Goal: Navigation & Orientation: Find specific page/section

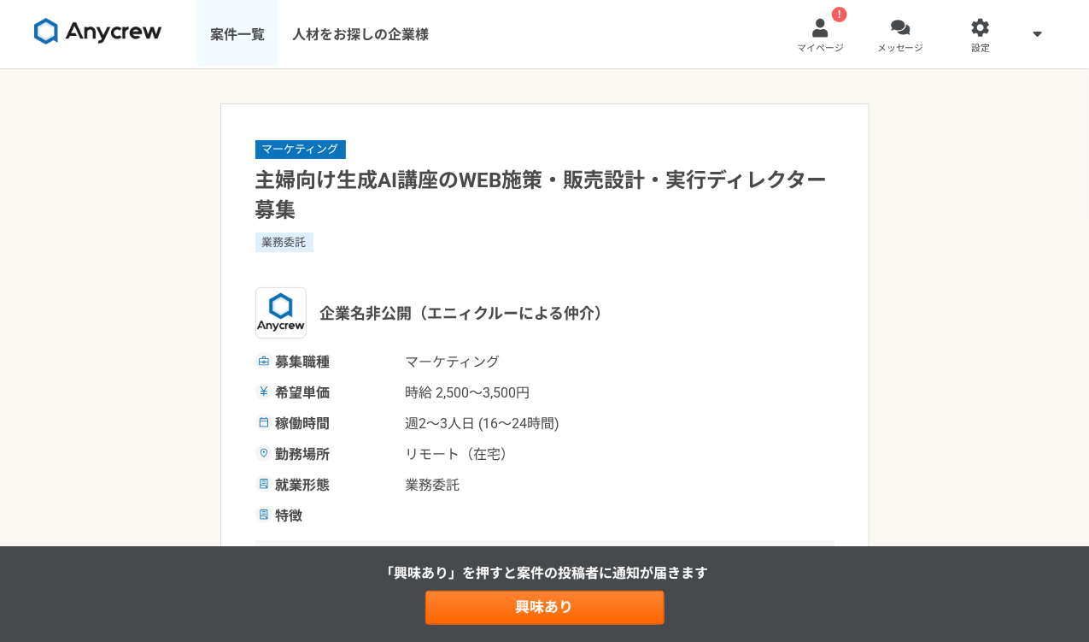
click at [245, 35] on link "案件一覧" at bounding box center [238, 34] width 82 height 68
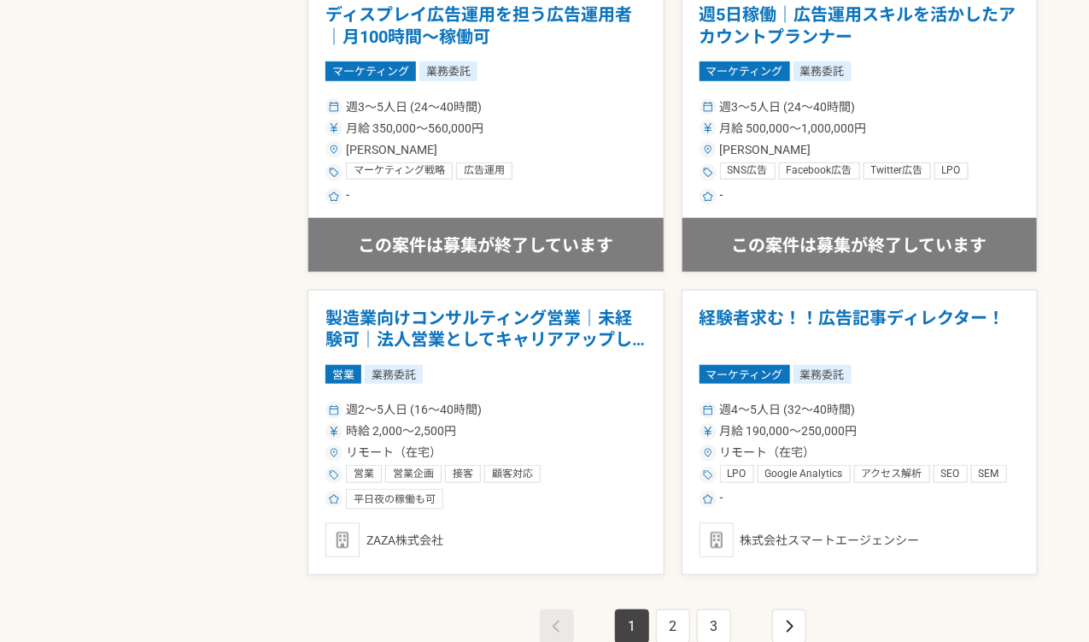
scroll to position [3001, 0]
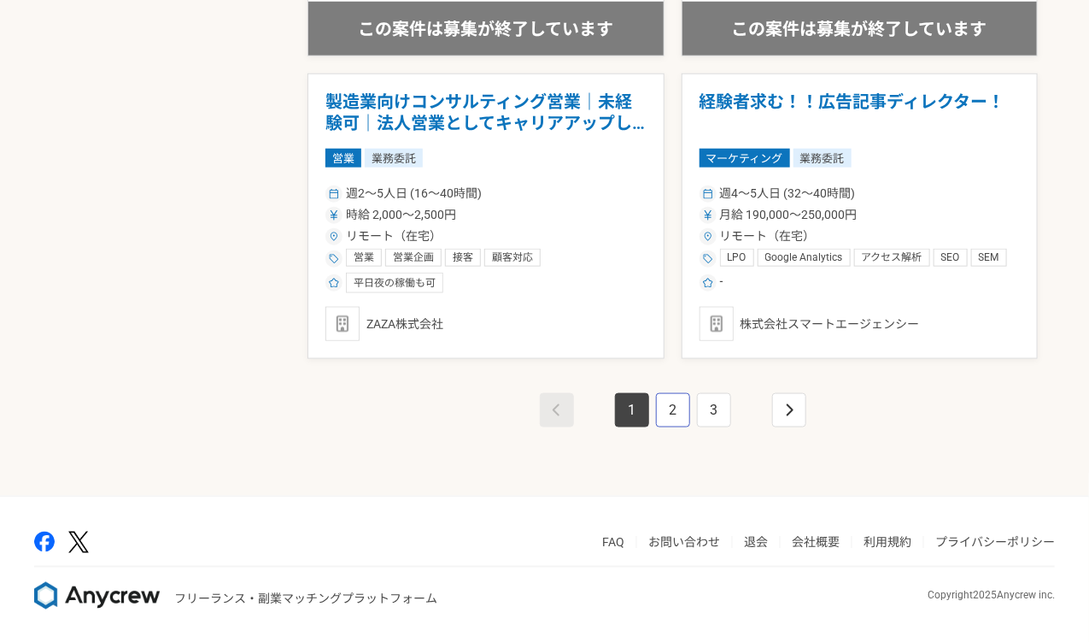
click at [677, 408] on link "2" at bounding box center [673, 410] width 34 height 34
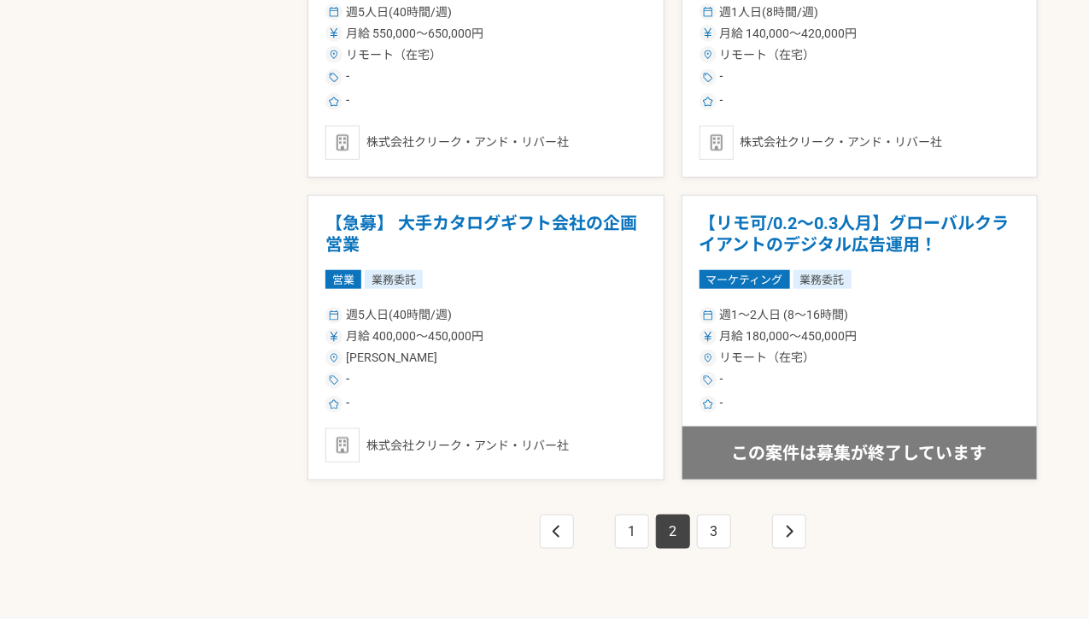
scroll to position [2909, 0]
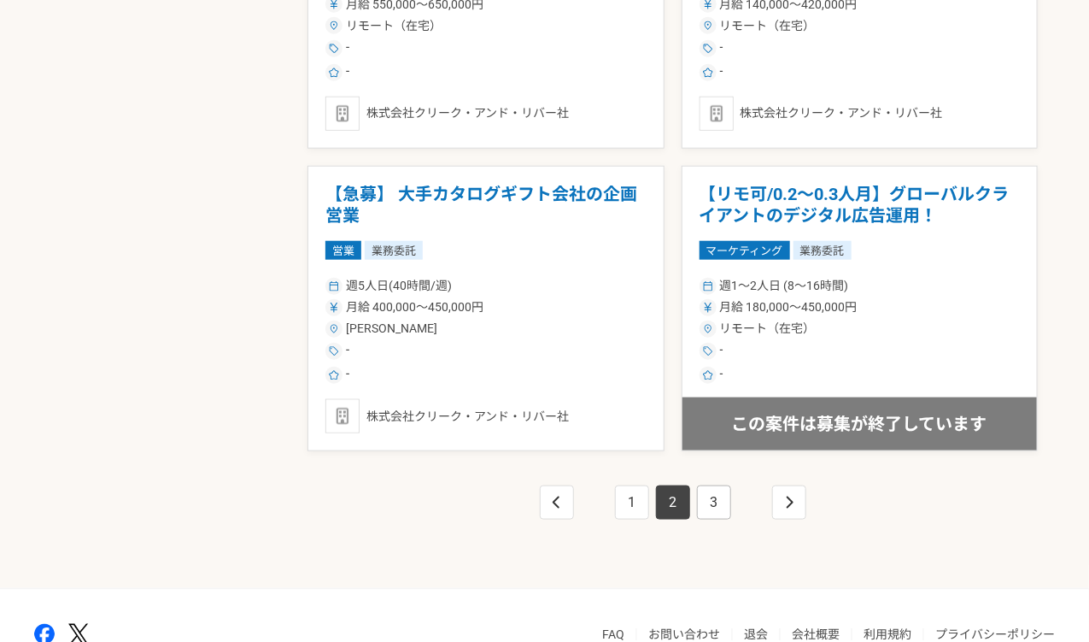
click at [717, 495] on link "3" at bounding box center [714, 502] width 34 height 34
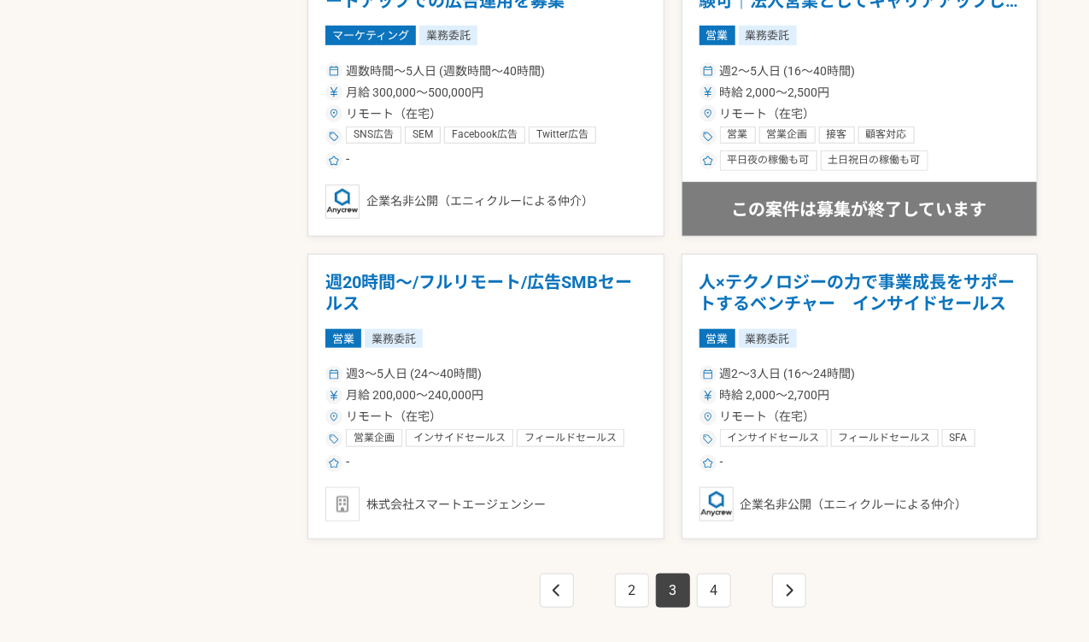
scroll to position [2822, 0]
click at [714, 587] on link "4" at bounding box center [714, 589] width 34 height 34
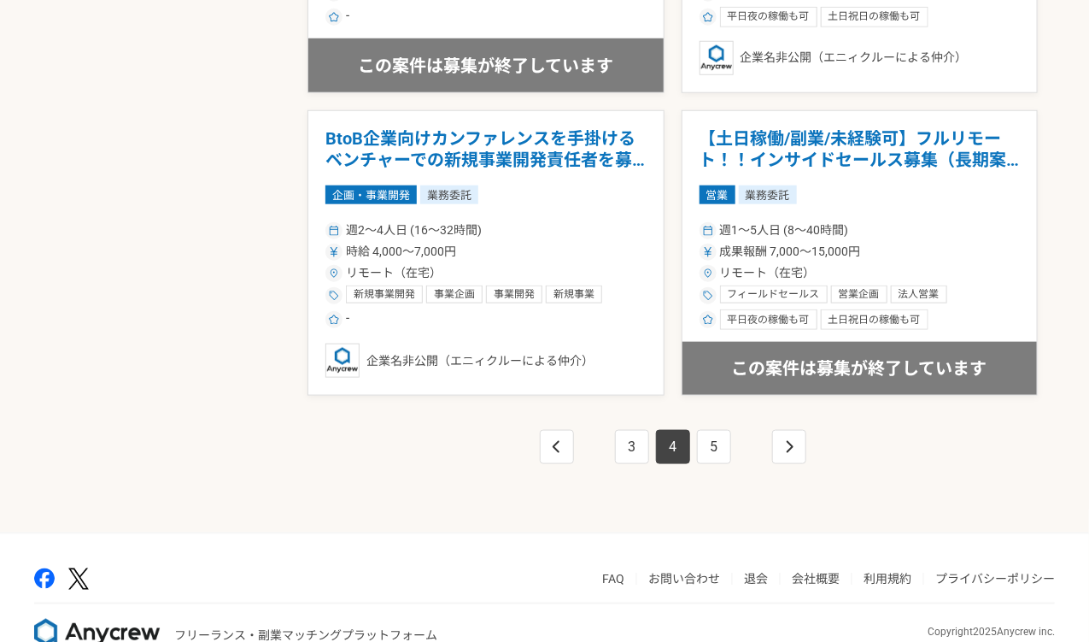
scroll to position [2966, 0]
click at [713, 443] on link "5" at bounding box center [714, 446] width 34 height 34
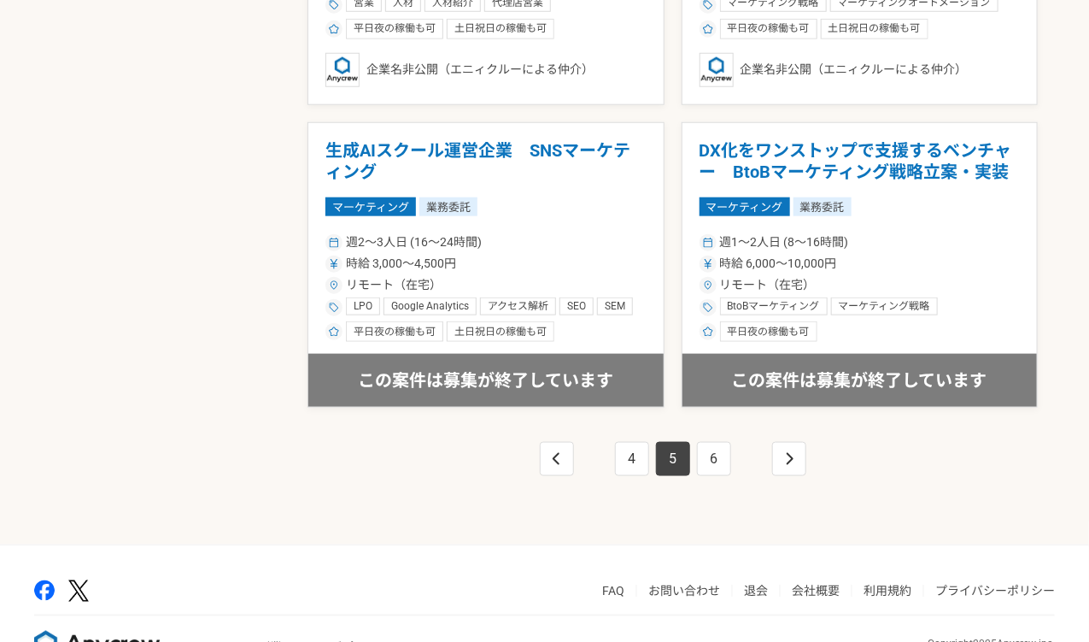
scroll to position [2960, 0]
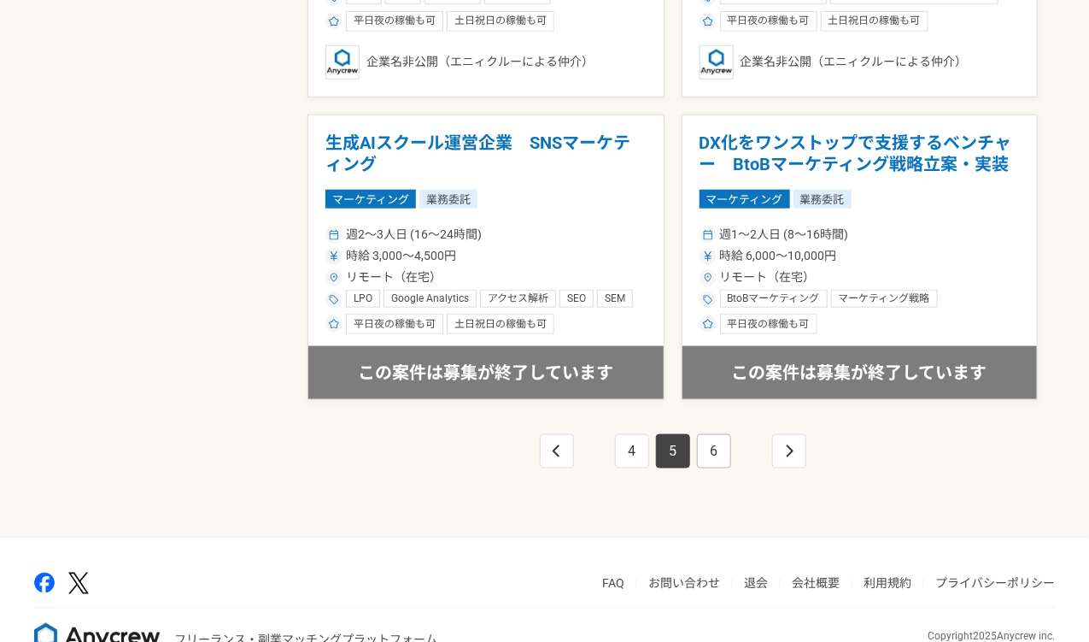
click at [711, 449] on link "6" at bounding box center [714, 451] width 34 height 34
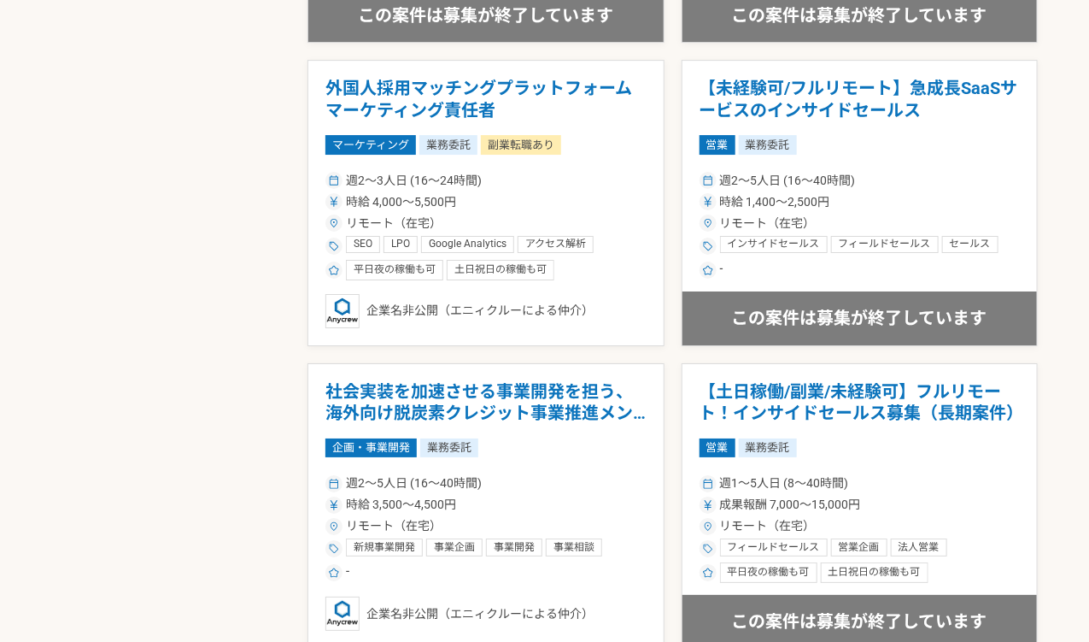
scroll to position [2476, 0]
